Goal: Task Accomplishment & Management: Use online tool/utility

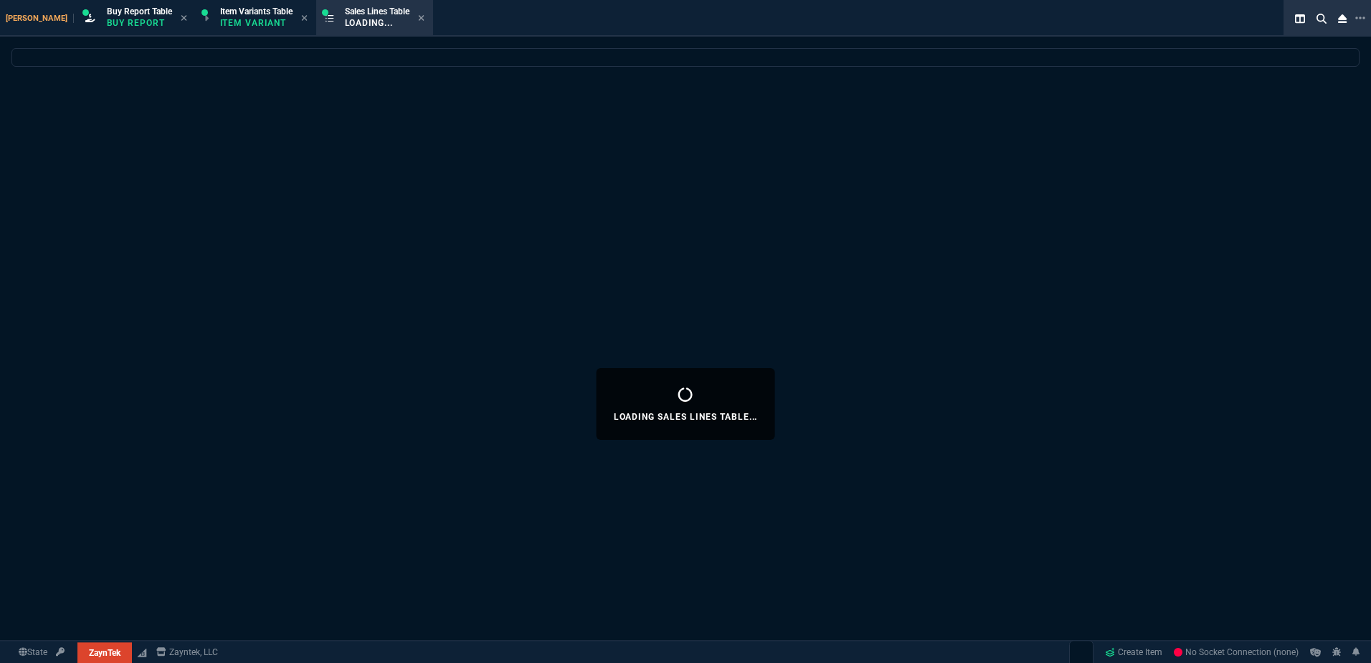
select select "1: BROV"
select select
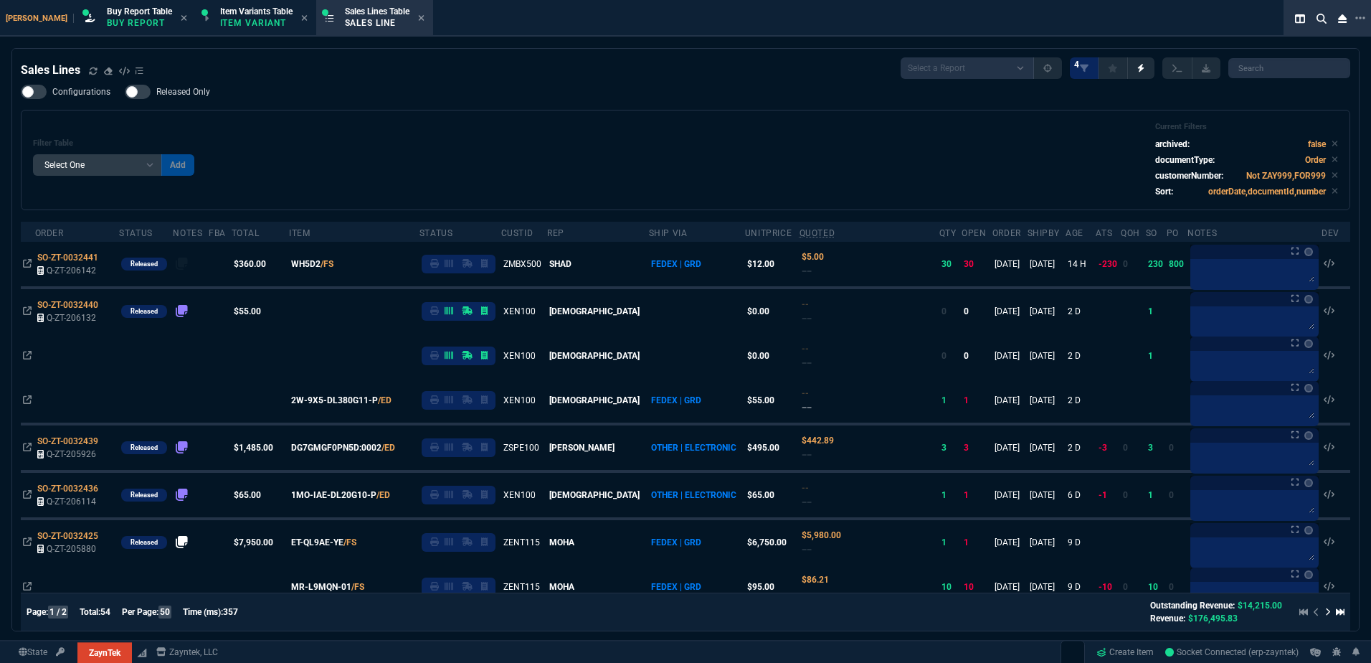
click at [396, 108] on div "Configurations Released Only Filter Table Select One Add Filter () Age () ATS (…" at bounding box center [685, 147] width 1329 height 125
click at [108, 443] on icon at bounding box center [108, 440] width 8 height 9
